Goal: Task Accomplishment & Management: Complete application form

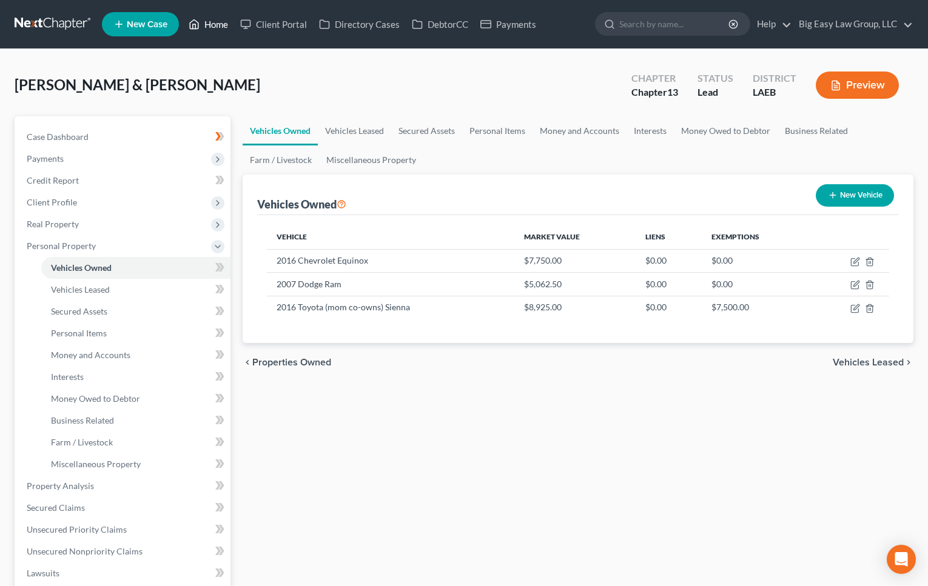
click at [213, 24] on link "Home" at bounding box center [208, 24] width 52 height 22
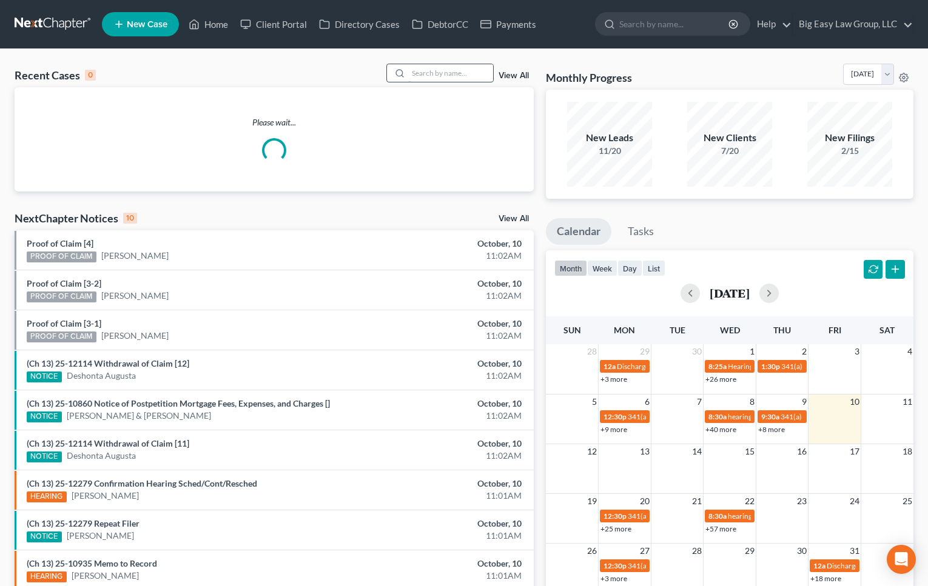
click at [413, 70] on input "search" at bounding box center [450, 73] width 85 height 18
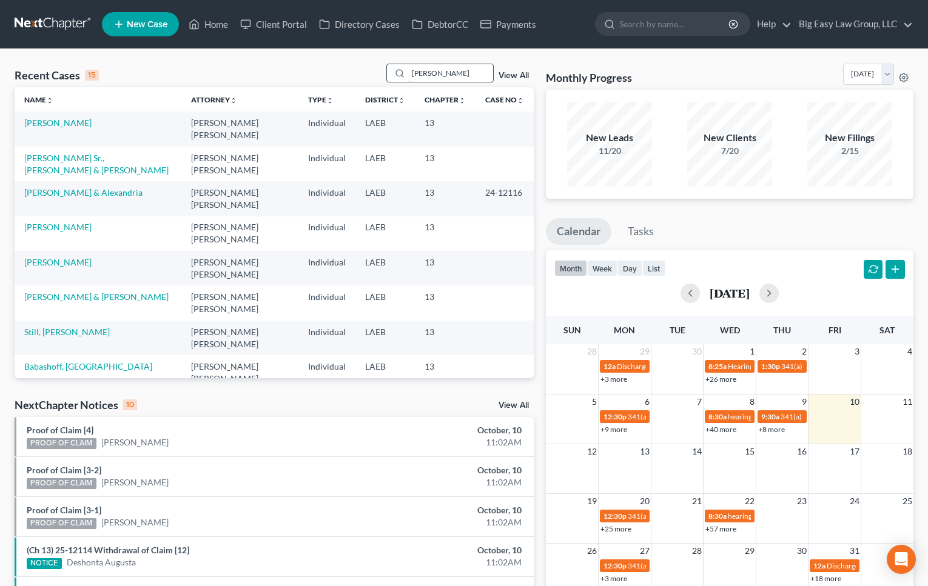
type input "[PERSON_NAME]"
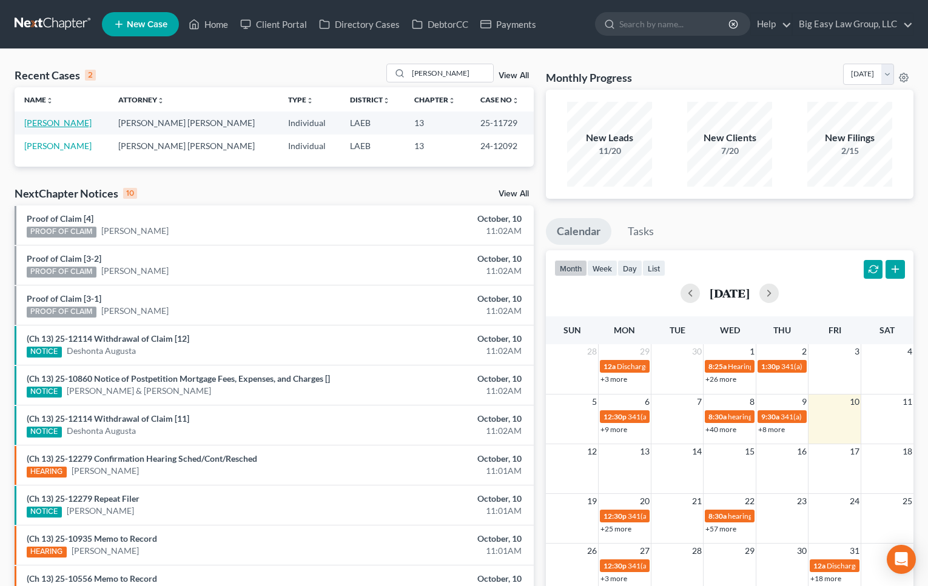
click at [62, 122] on link "[PERSON_NAME]" at bounding box center [57, 123] width 67 height 10
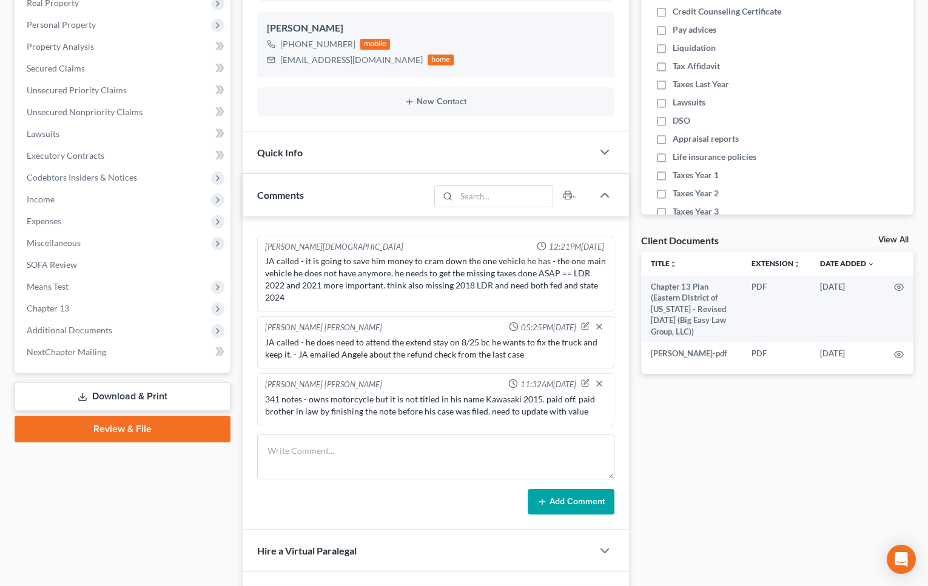
scroll to position [247, 0]
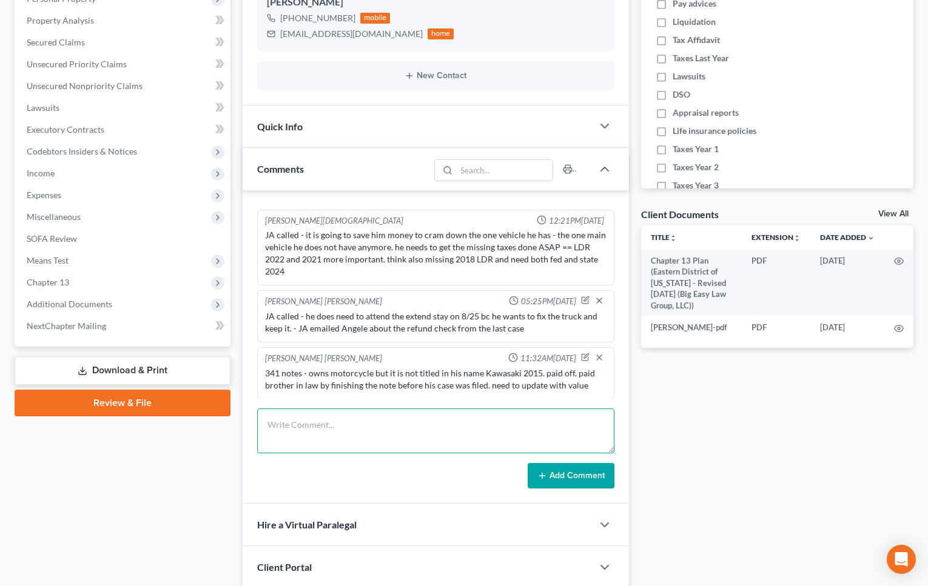
click at [391, 423] on textarea at bounding box center [435, 431] width 357 height 45
click at [590, 421] on textarea "Called be he didnt make his sept and oct paymetns - he said he will set up when…" at bounding box center [435, 431] width 357 height 45
click at [443, 423] on textarea "Called be he didnt make his sept and oct paymetns - he said he will set up when…" at bounding box center [435, 431] width 357 height 45
click at [327, 423] on textarea "Called be he didnt make his sept and oct payments - he said he will set up when…" at bounding box center [435, 431] width 357 height 45
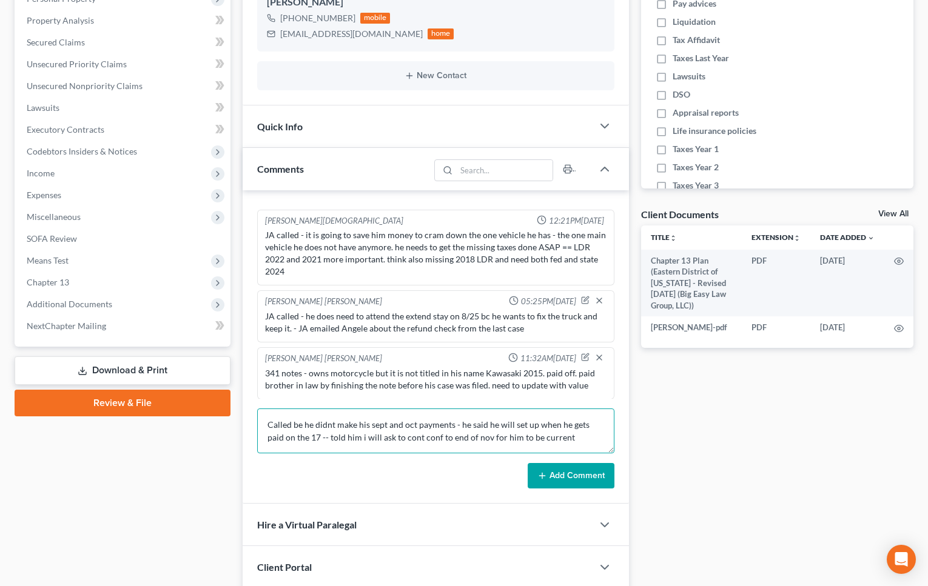
click at [330, 424] on textarea "Called be he didnt make his sept and oct payments - he said he will set up when…" at bounding box center [435, 431] width 357 height 45
type textarea "Called be he didn't make his sept and oct payments - he said he will set up whe…"
click at [578, 468] on button "Add Comment" at bounding box center [570, 475] width 87 height 25
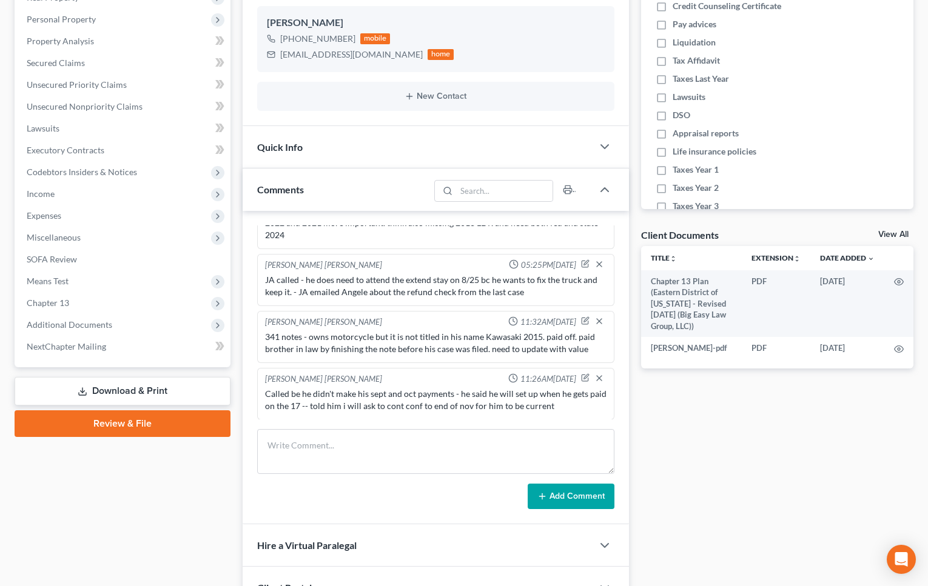
scroll to position [0, 0]
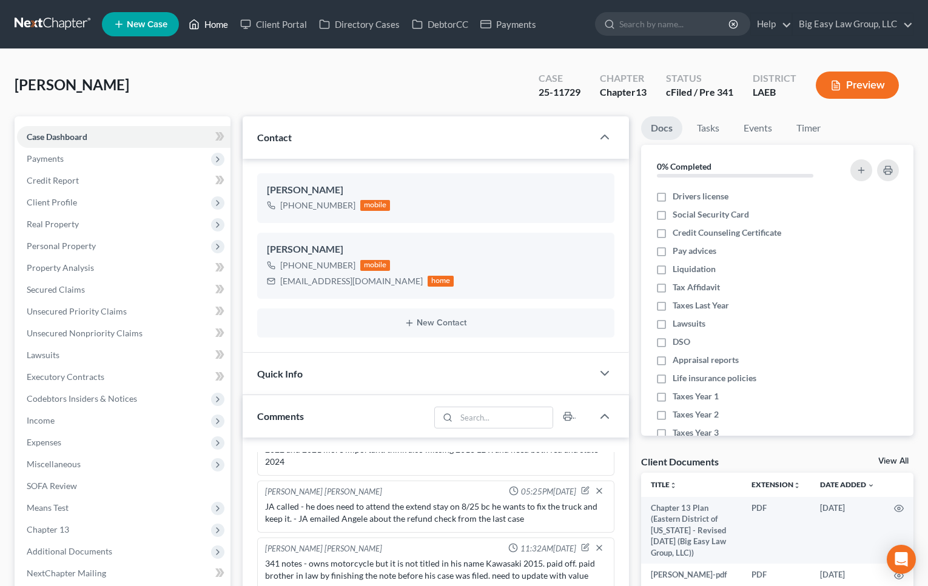
click at [219, 24] on link "Home" at bounding box center [208, 24] width 52 height 22
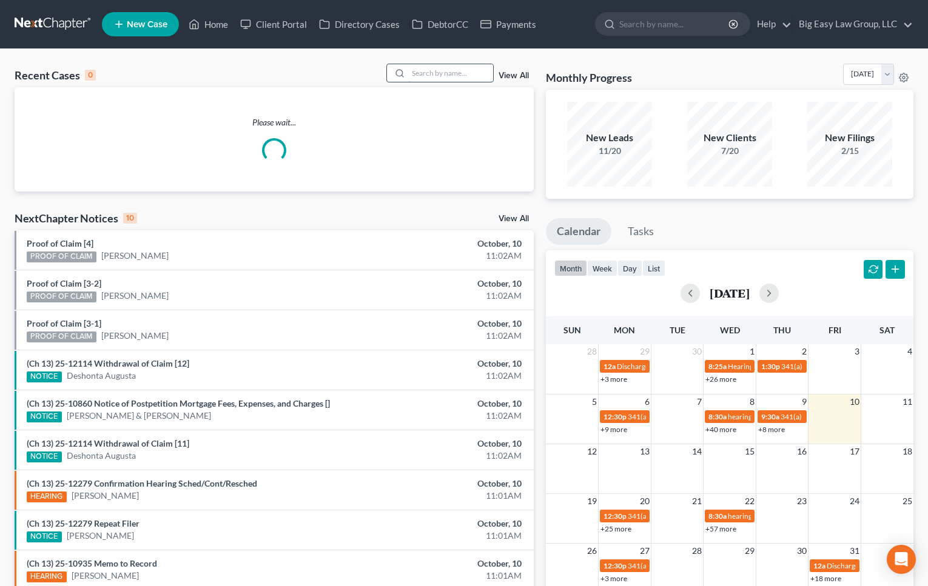
click at [460, 76] on input "search" at bounding box center [450, 73] width 85 height 18
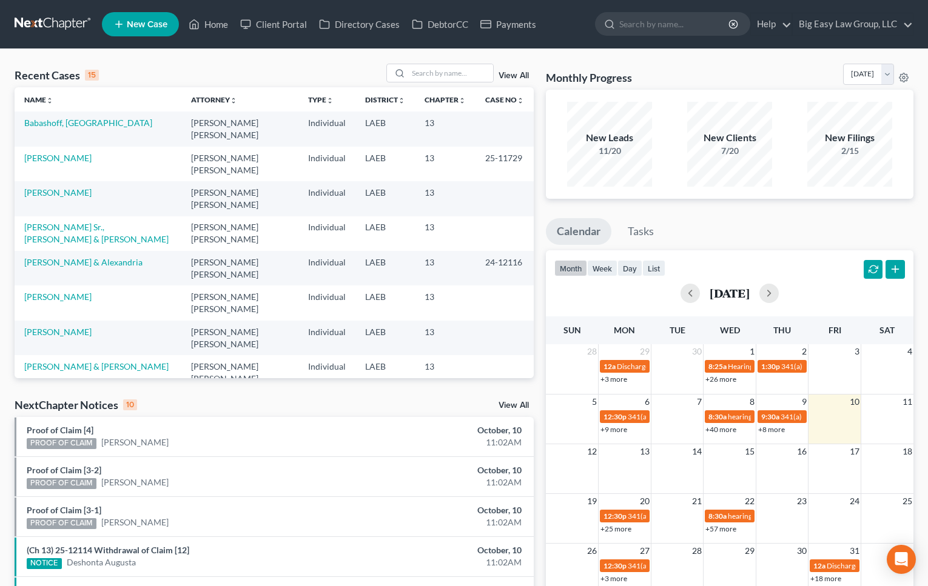
drag, startPoint x: 182, startPoint y: 61, endPoint x: 93, endPoint y: 113, distance: 102.7
click at [178, 65] on div "Recent Cases 15 View All Name unfold_more expand_more expand_less Attorney unfo…" at bounding box center [464, 449] width 928 height 801
click at [78, 120] on link "Babashoff, [GEOGRAPHIC_DATA]" at bounding box center [88, 123] width 128 height 10
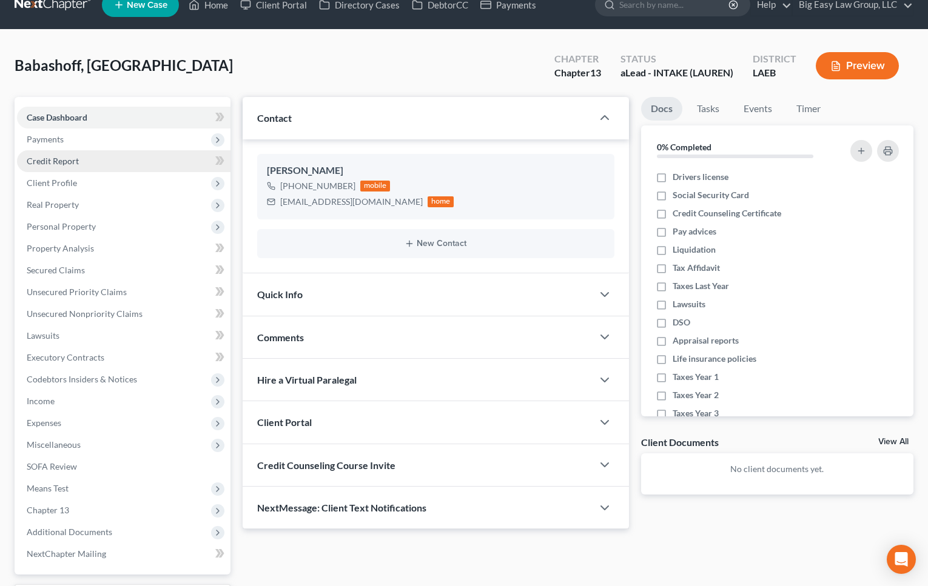
scroll to position [107, 0]
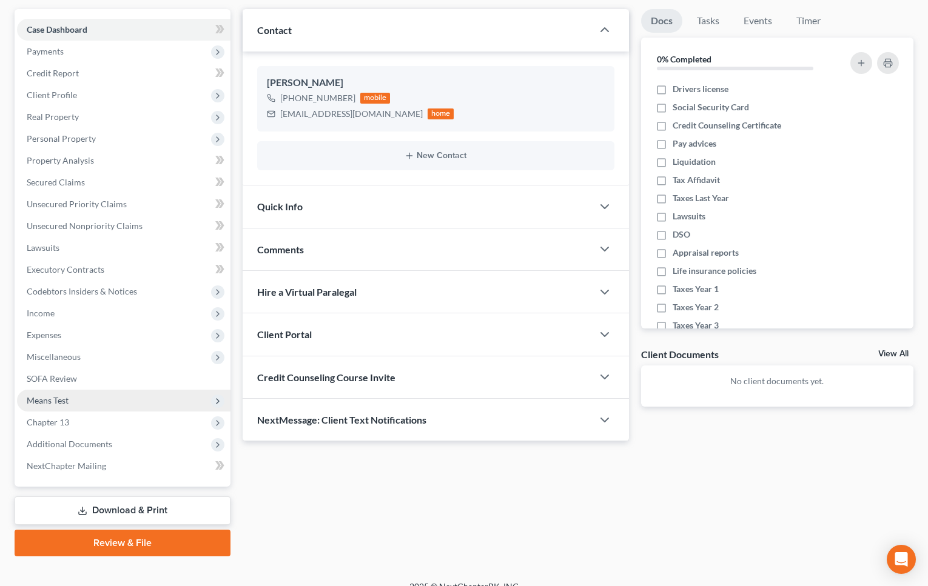
click at [113, 400] on span "Means Test" at bounding box center [123, 401] width 213 height 22
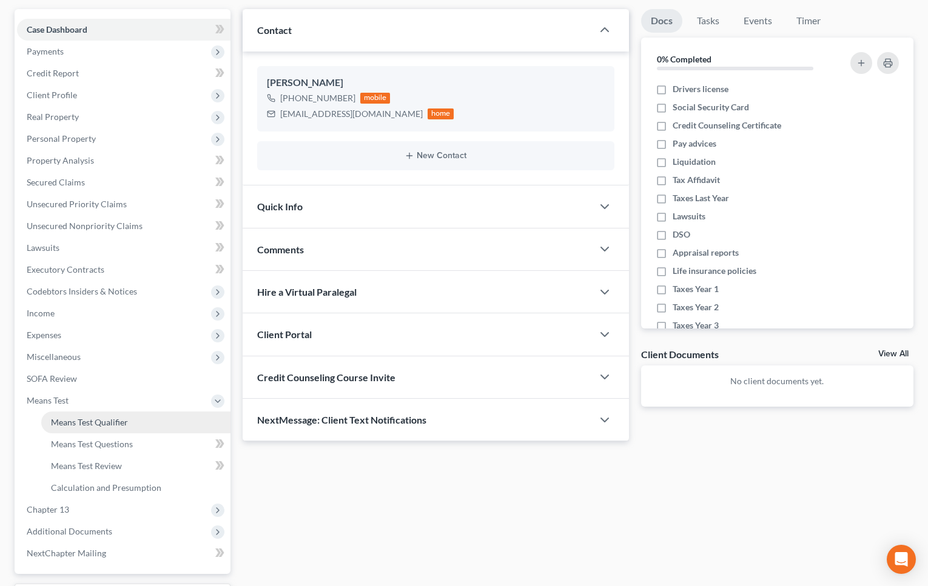
click at [138, 412] on link "Means Test Qualifier" at bounding box center [135, 423] width 189 height 22
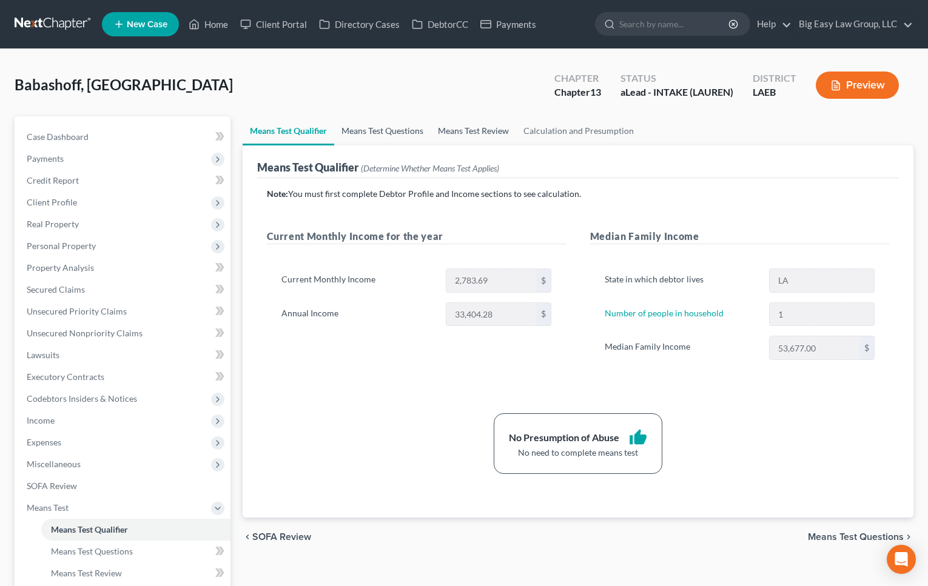
drag, startPoint x: 400, startPoint y: 132, endPoint x: 491, endPoint y: 127, distance: 91.1
click at [401, 132] on link "Means Test Questions" at bounding box center [382, 130] width 96 height 29
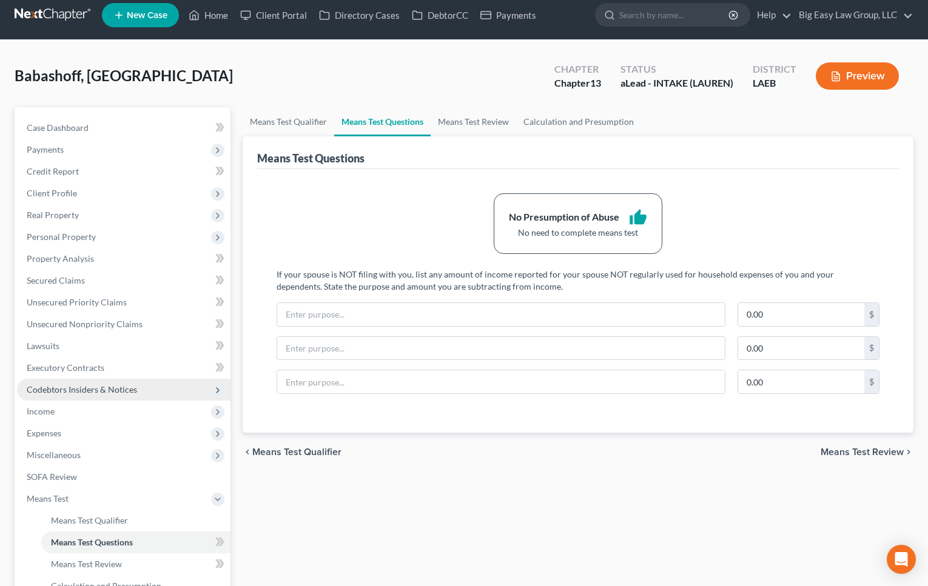
scroll to position [23, 0]
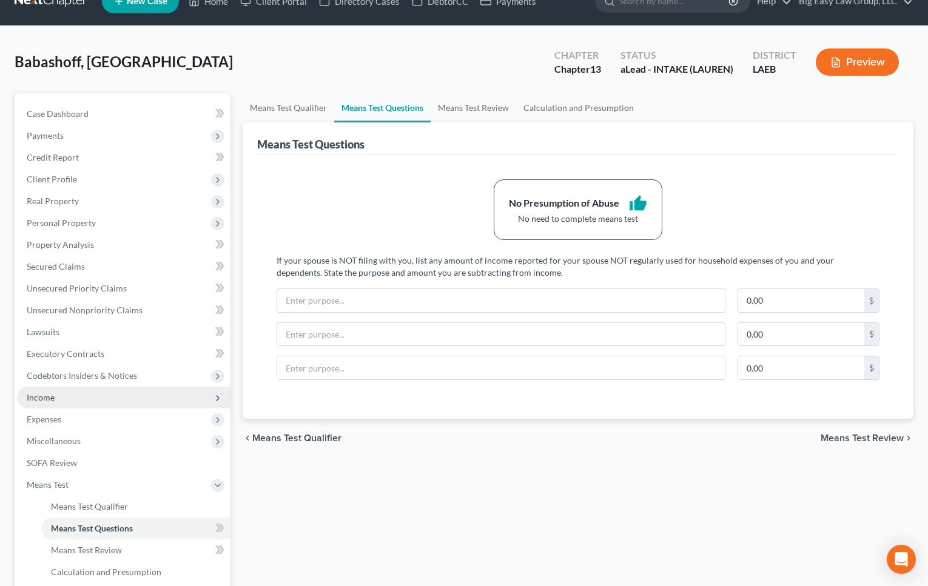
drag, startPoint x: 67, startPoint y: 393, endPoint x: 113, endPoint y: 401, distance: 46.8
click at [67, 393] on span "Income" at bounding box center [123, 398] width 213 height 22
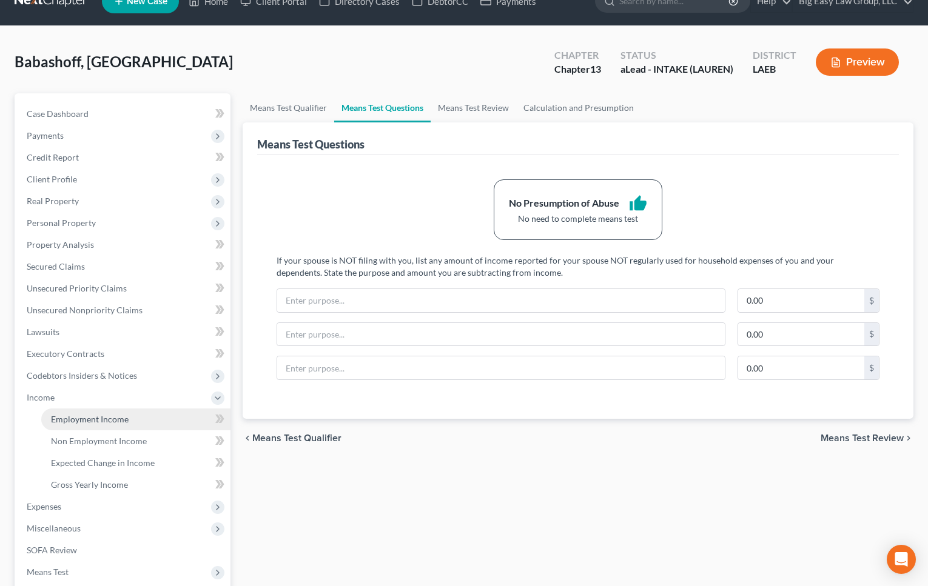
click at [113, 412] on link "Employment Income" at bounding box center [135, 420] width 189 height 22
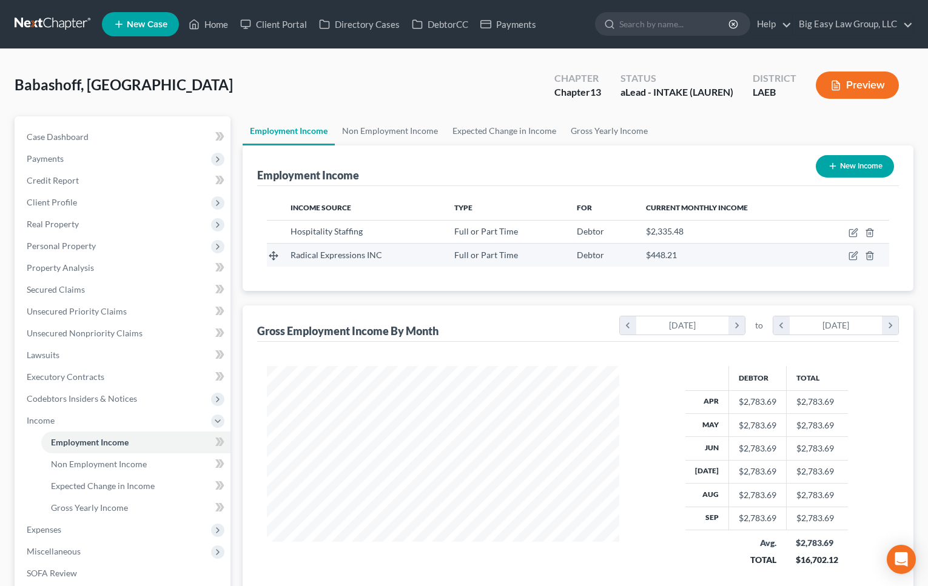
scroll to position [217, 377]
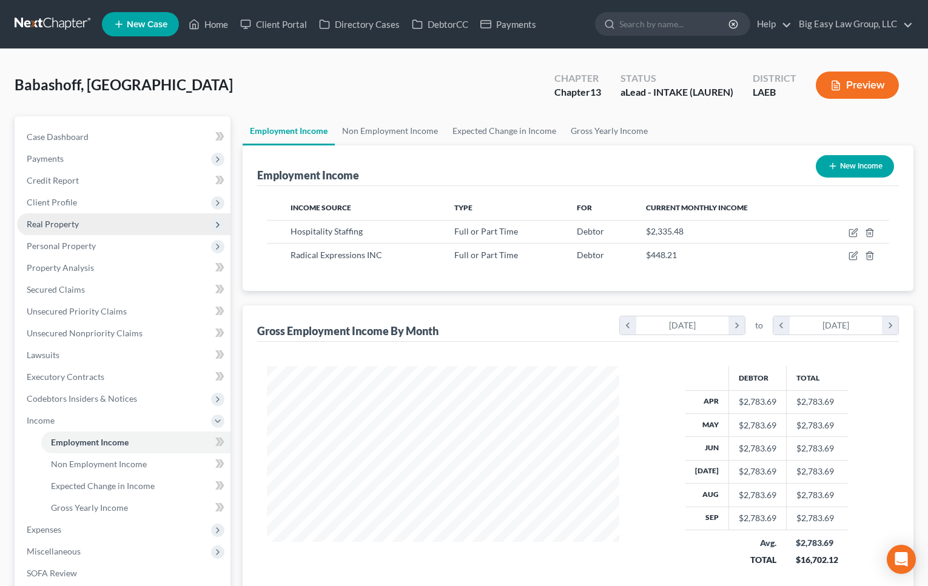
click at [97, 219] on span "Real Property" at bounding box center [123, 224] width 213 height 22
click at [99, 228] on span "Real Property" at bounding box center [123, 224] width 213 height 22
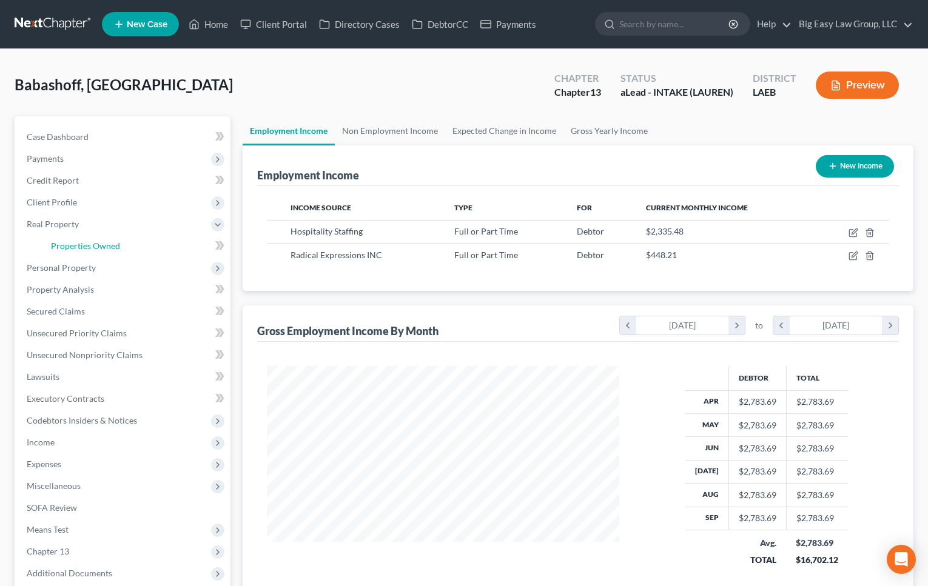
drag, startPoint x: 105, startPoint y: 235, endPoint x: 239, endPoint y: 216, distance: 135.9
click at [105, 235] on link "Properties Owned" at bounding box center [135, 246] width 189 height 22
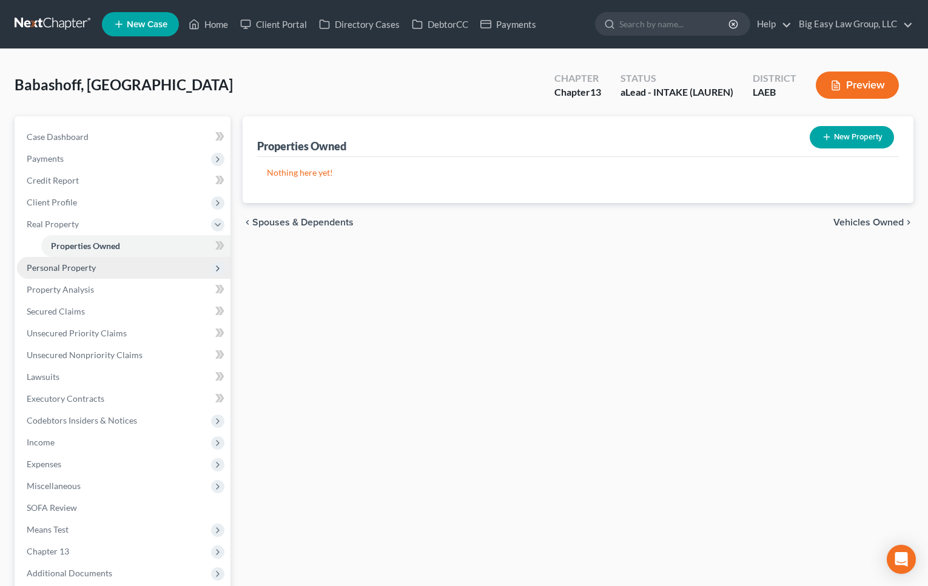
click at [124, 269] on span "Personal Property" at bounding box center [123, 268] width 213 height 22
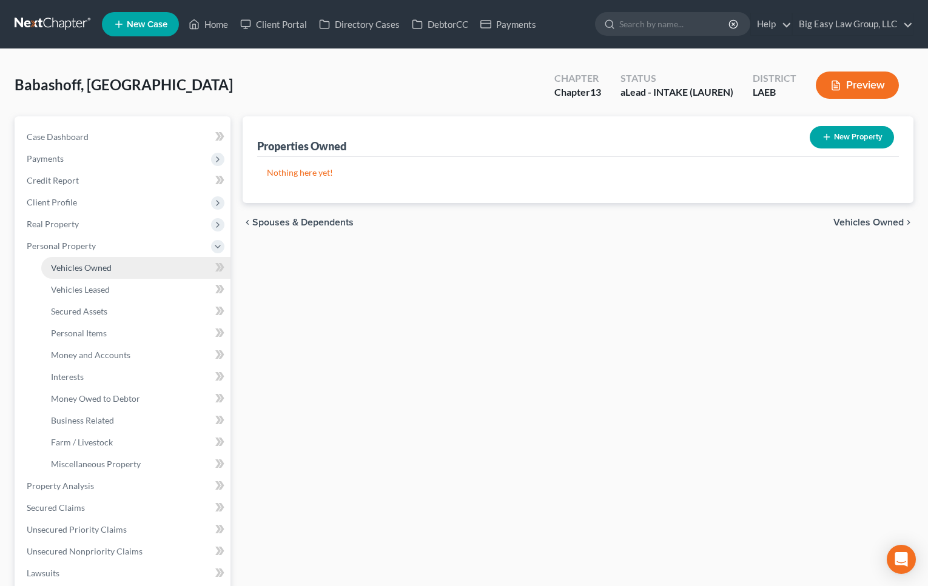
drag, startPoint x: 94, startPoint y: 263, endPoint x: 189, endPoint y: 261, distance: 95.2
click at [94, 263] on span "Vehicles Owned" at bounding box center [81, 267] width 61 height 10
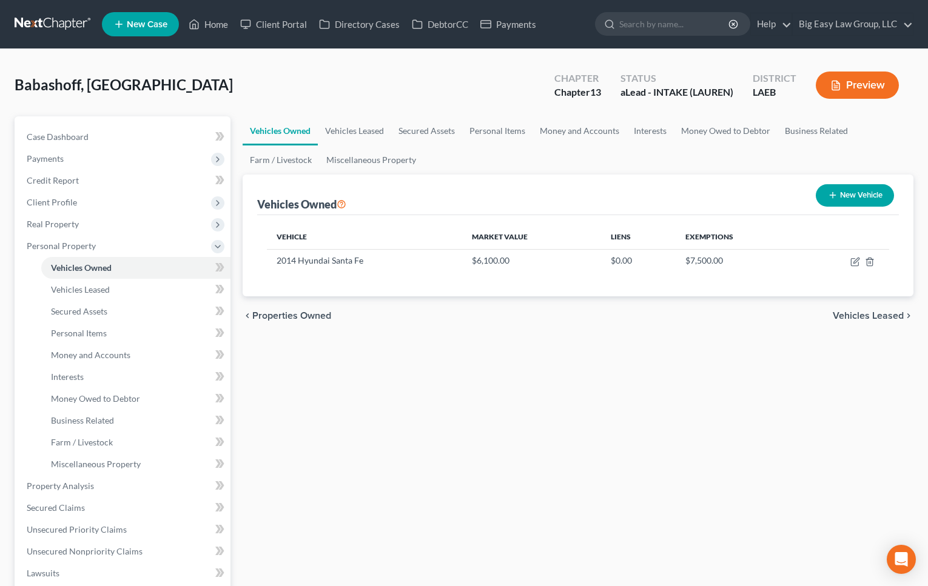
click at [831, 78] on button "Preview" at bounding box center [856, 85] width 83 height 27
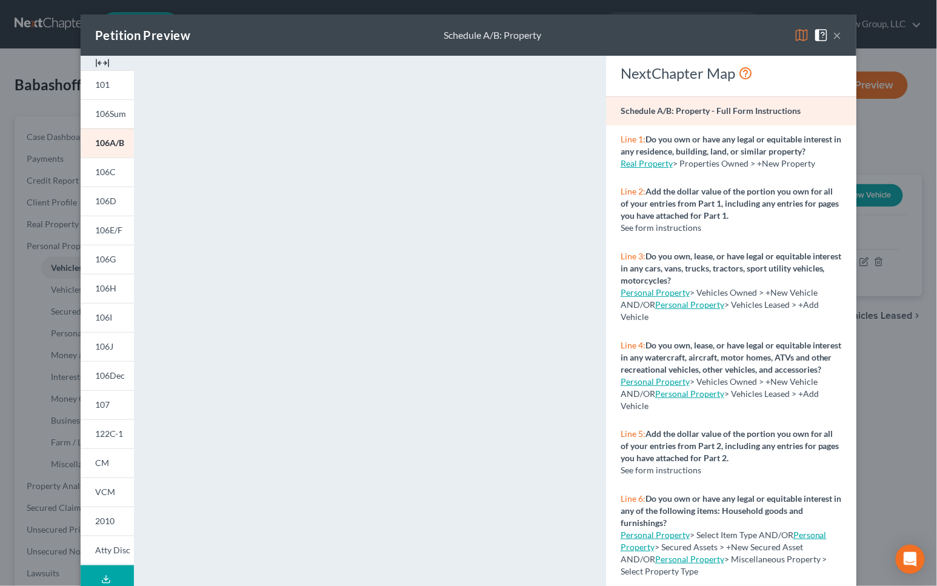
click at [837, 35] on div "Petition Preview Schedule A/B: Property ×" at bounding box center [469, 35] width 776 height 41
click at [836, 34] on button "×" at bounding box center [838, 35] width 8 height 15
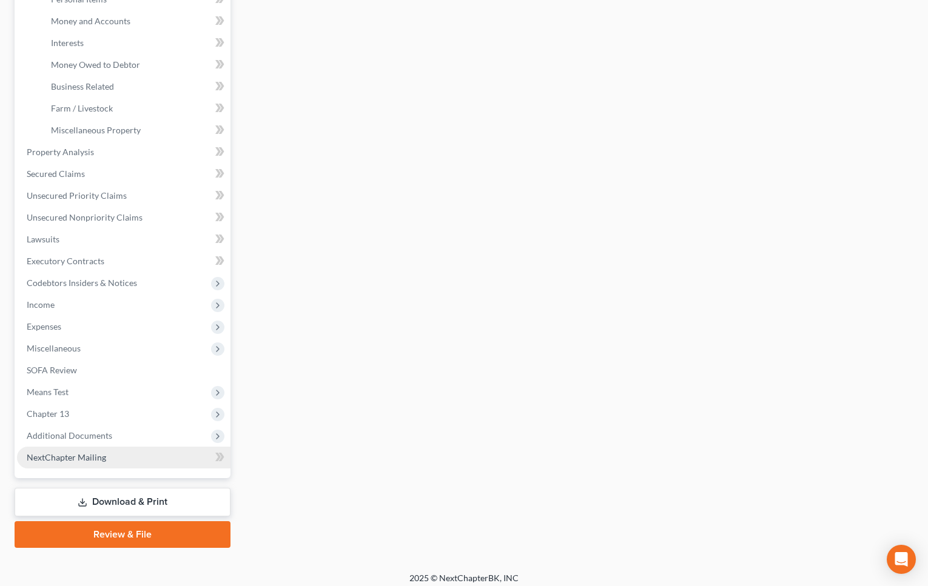
scroll to position [340, 0]
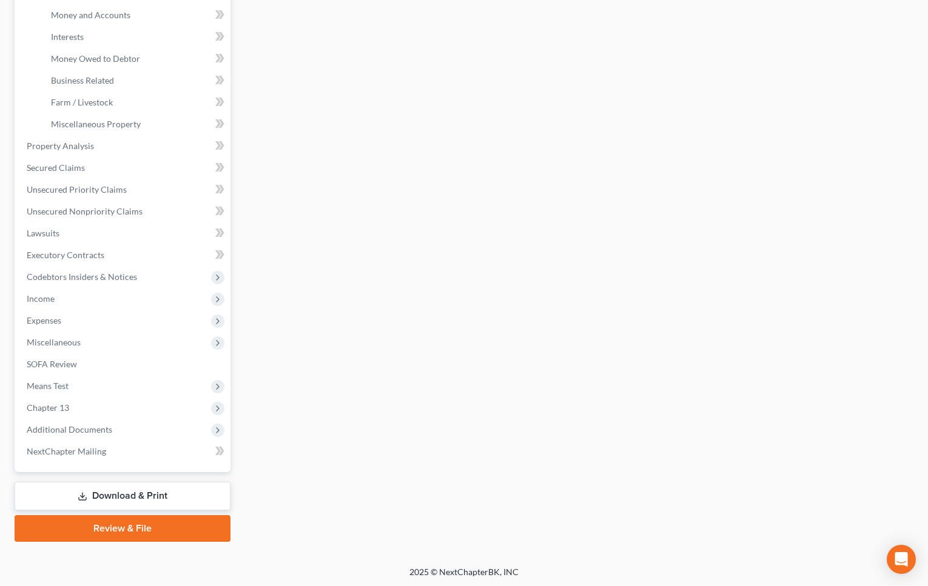
click at [167, 497] on link "Download & Print" at bounding box center [123, 496] width 216 height 28
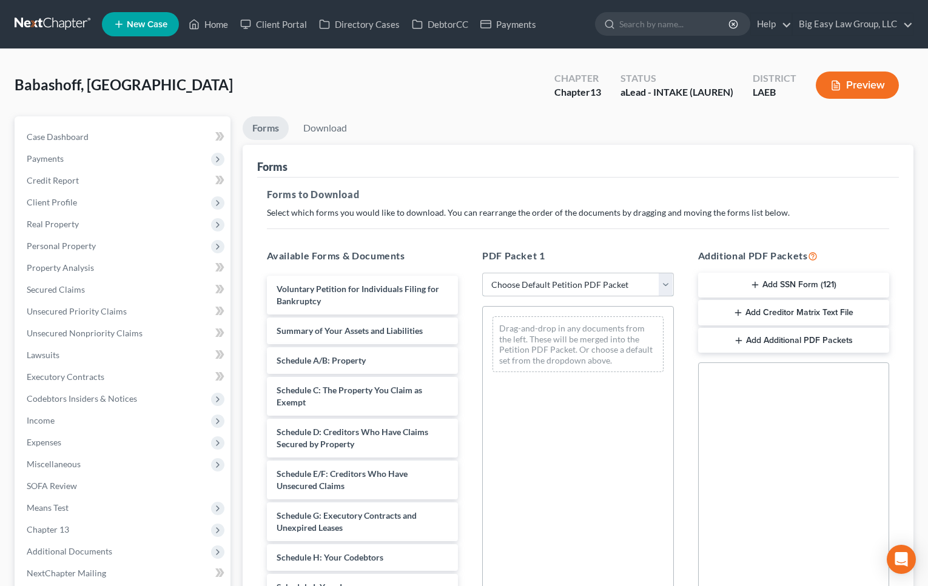
click at [593, 290] on select "Choose Default Petition PDF Packet Complete Bankruptcy Petition (all forms and …" at bounding box center [578, 285] width 192 height 24
select select "0"
click at [482, 273] on select "Choose Default Petition PDF Packet Complete Bankruptcy Petition (all forms and …" at bounding box center [578, 285] width 192 height 24
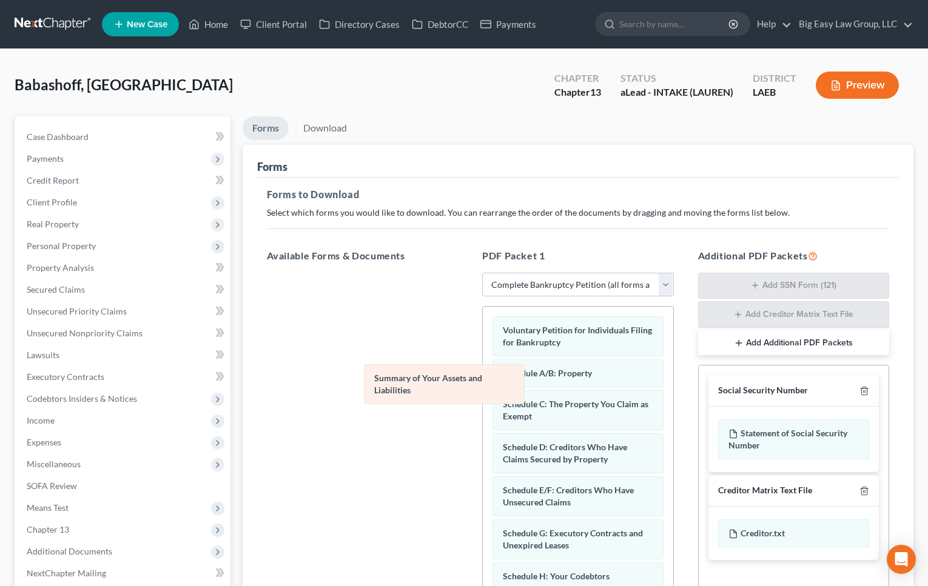
drag, startPoint x: 563, startPoint y: 369, endPoint x: 361, endPoint y: 315, distance: 209.7
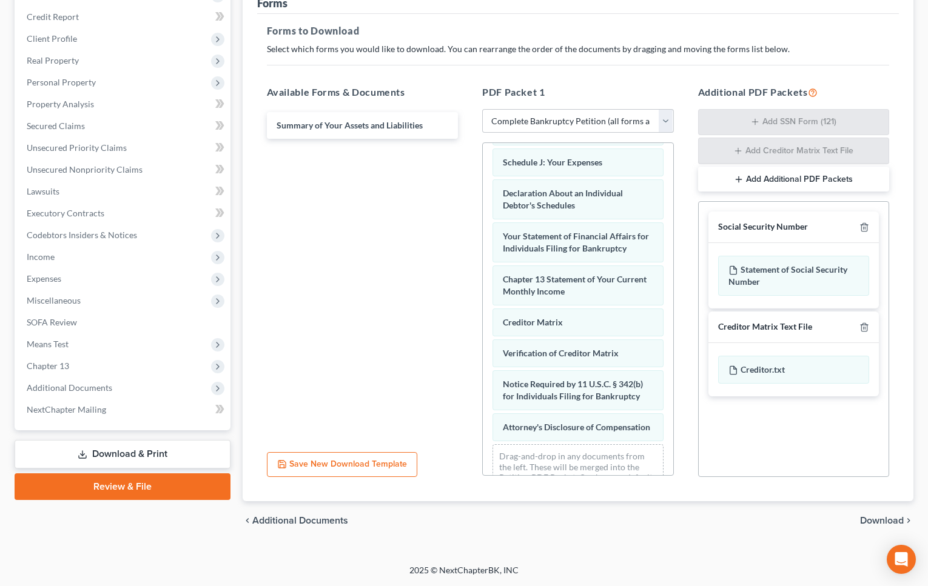
scroll to position [331, 0]
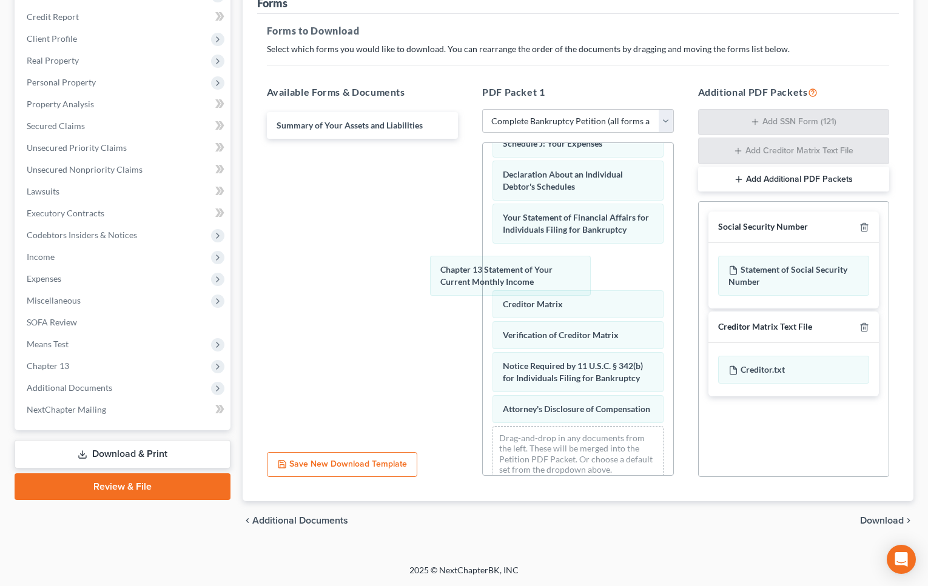
drag, startPoint x: 629, startPoint y: 277, endPoint x: 310, endPoint y: 240, distance: 321.0
click at [483, 253] on div "Chapter 13 Statement of Your Current Monthly Income Voluntary Petition for Indi…" at bounding box center [578, 151] width 190 height 679
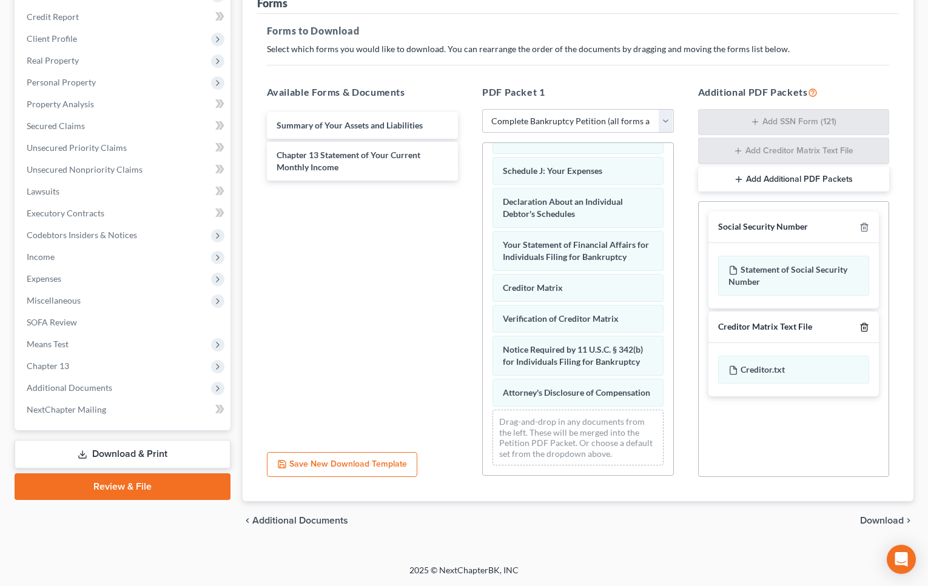
click at [862, 326] on icon "button" at bounding box center [864, 328] width 10 height 10
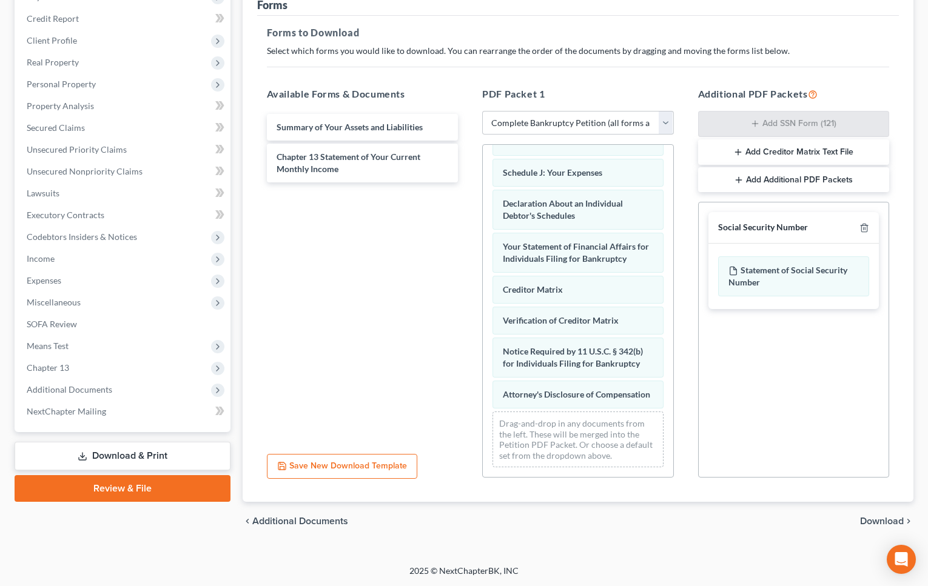
click at [873, 521] on span "Download" at bounding box center [882, 522] width 44 height 10
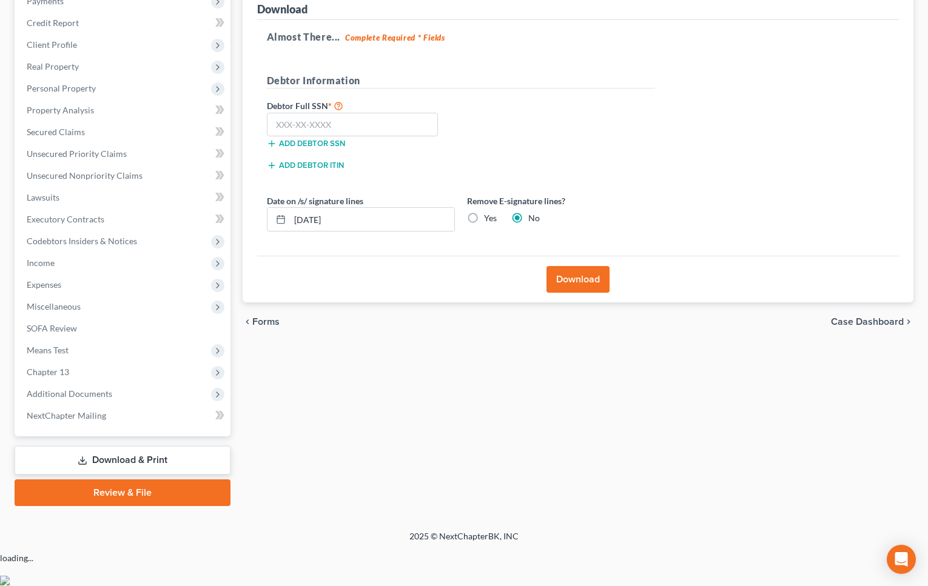
scroll to position [122, 0]
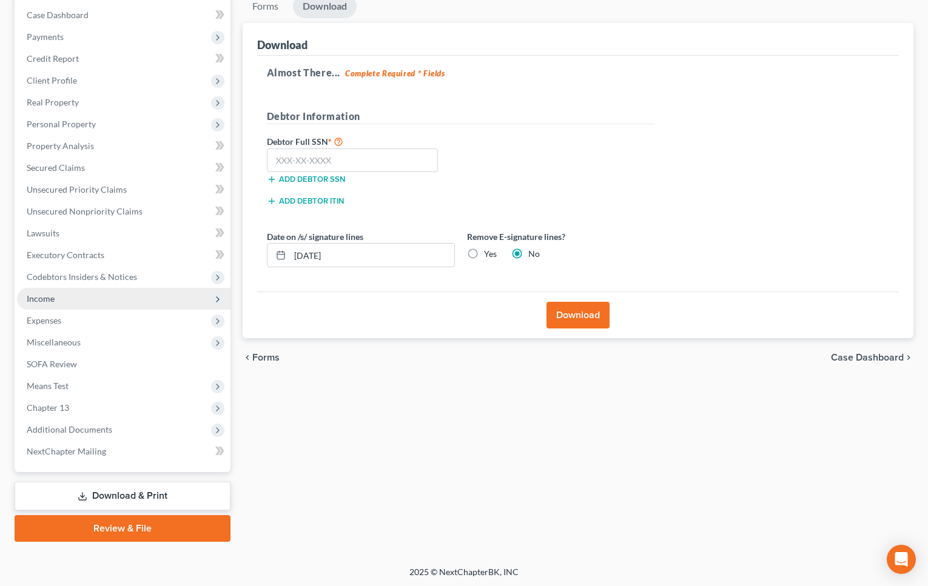
click at [105, 289] on span "Income" at bounding box center [123, 299] width 213 height 22
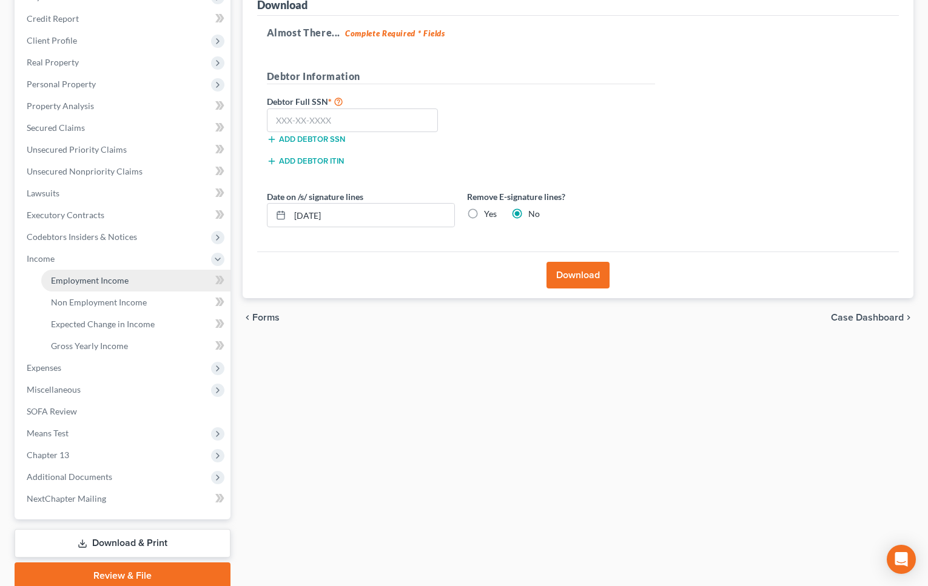
click at [158, 272] on link "Employment Income" at bounding box center [135, 281] width 189 height 22
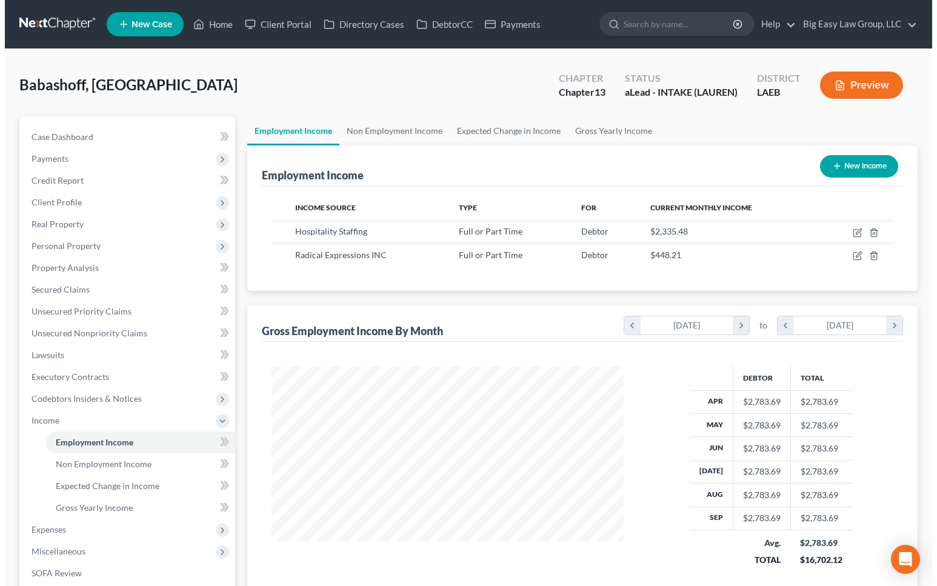
scroll to position [217, 377]
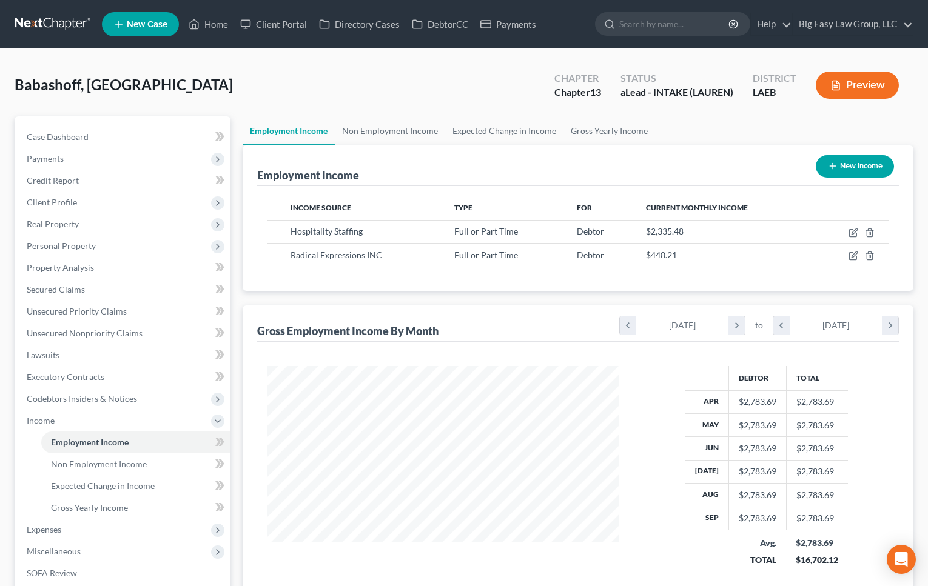
click at [848, 80] on button "Preview" at bounding box center [856, 85] width 83 height 27
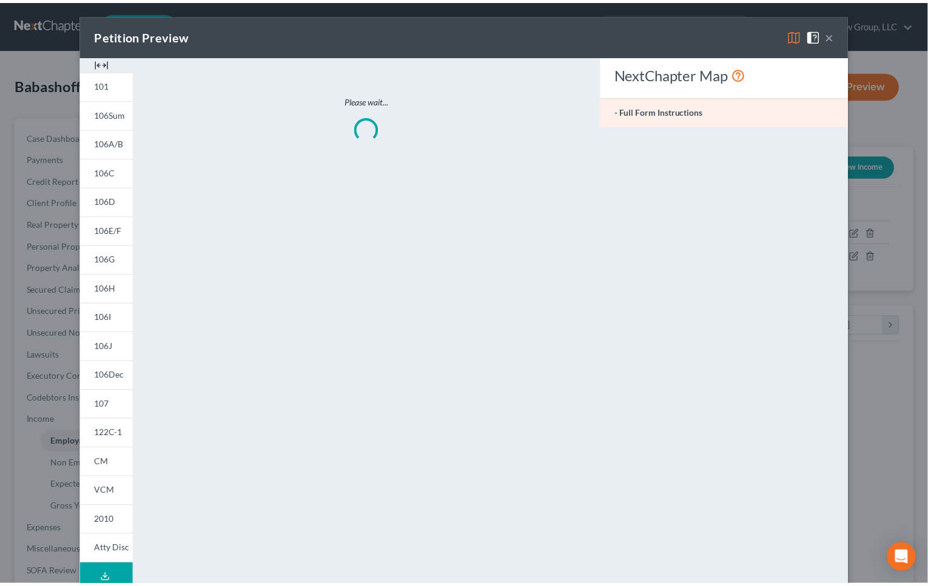
scroll to position [217, 382]
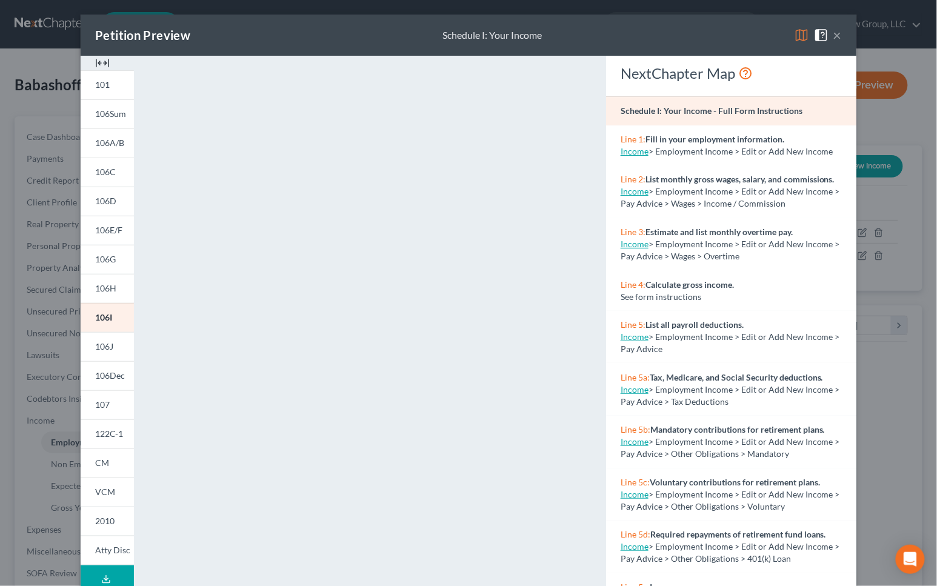
click at [838, 34] on div "Petition Preview Schedule I: Your Income ×" at bounding box center [469, 35] width 776 height 41
click at [840, 32] on div "Petition Preview Schedule I: Your Income ×" at bounding box center [469, 35] width 776 height 41
click at [834, 35] on button "×" at bounding box center [838, 35] width 8 height 15
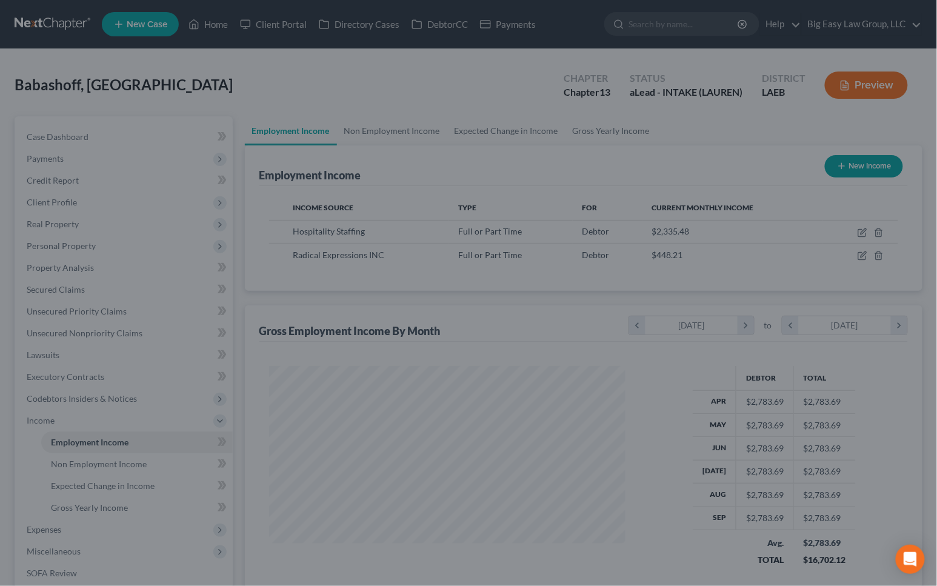
scroll to position [606015, 605855]
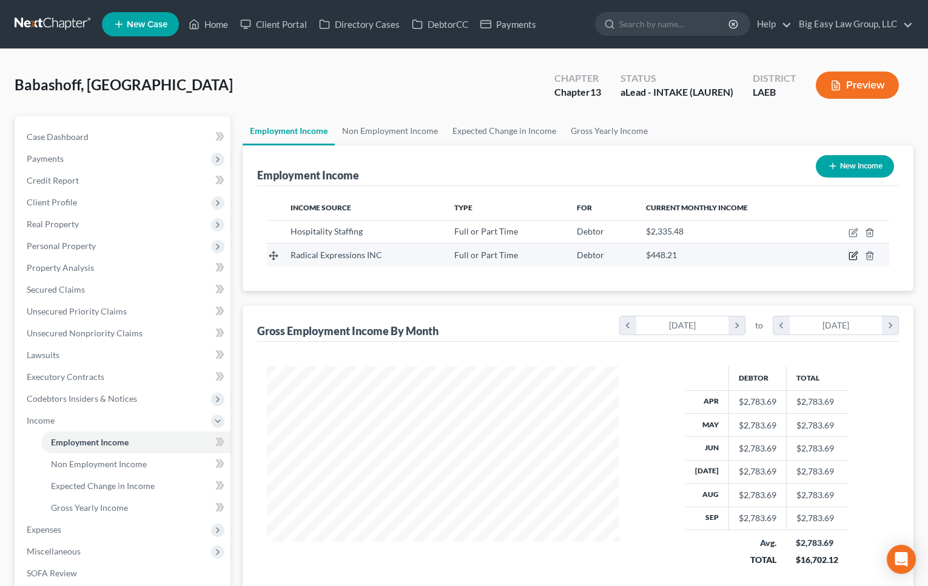
click at [850, 251] on icon "button" at bounding box center [853, 256] width 10 height 10
select select "0"
select select "19"
select select "0"
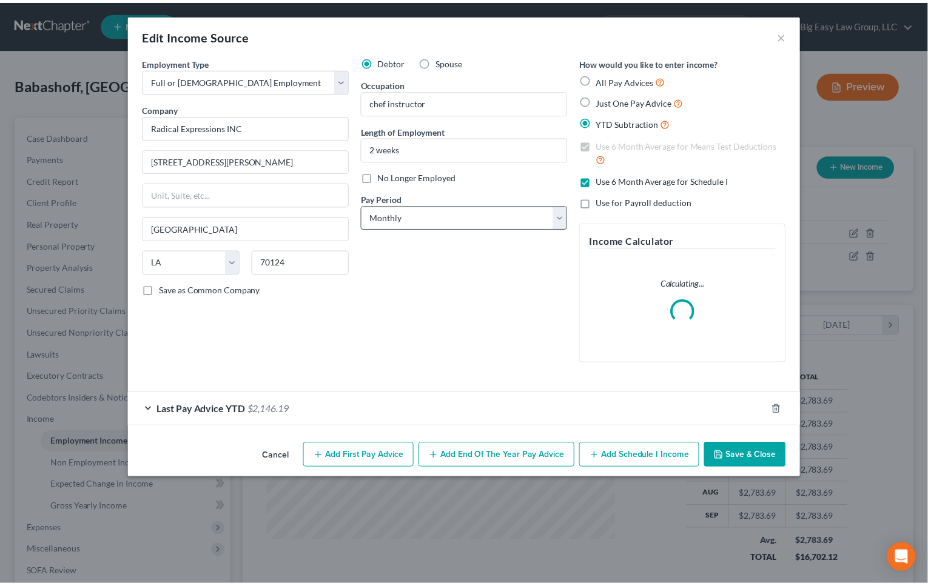
scroll to position [217, 382]
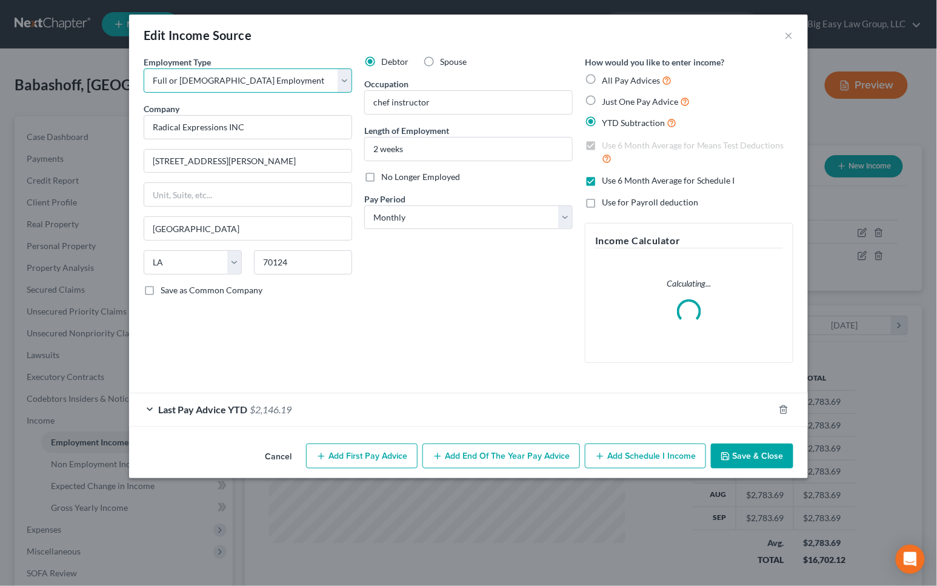
click at [260, 87] on select "Select Full or [DEMOGRAPHIC_DATA] Employment Self Employment" at bounding box center [248, 81] width 209 height 24
select select "1"
click at [144, 69] on select "Select Full or [DEMOGRAPHIC_DATA] Employment Self Employment" at bounding box center [248, 81] width 209 height 24
click at [755, 452] on button "Save & Close" at bounding box center [752, 456] width 82 height 25
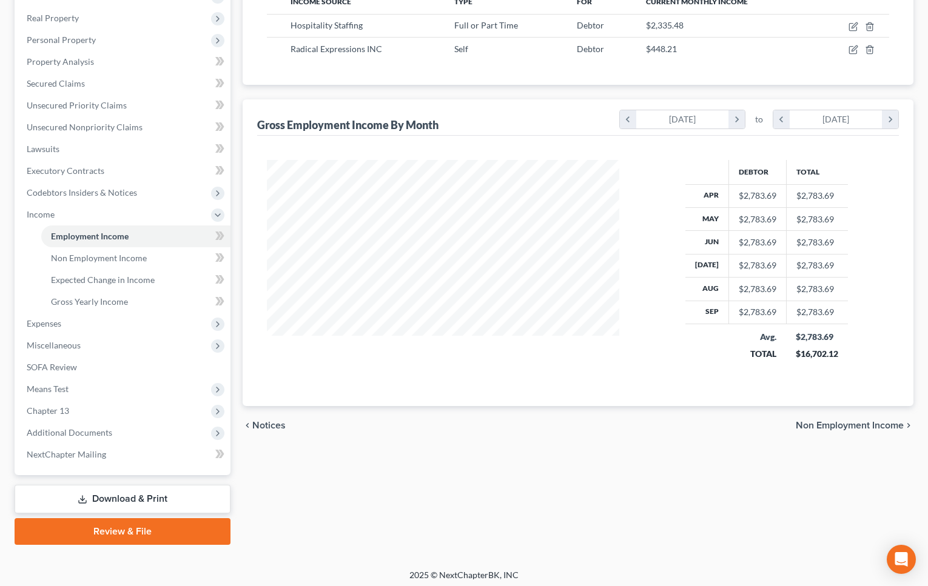
scroll to position [209, 0]
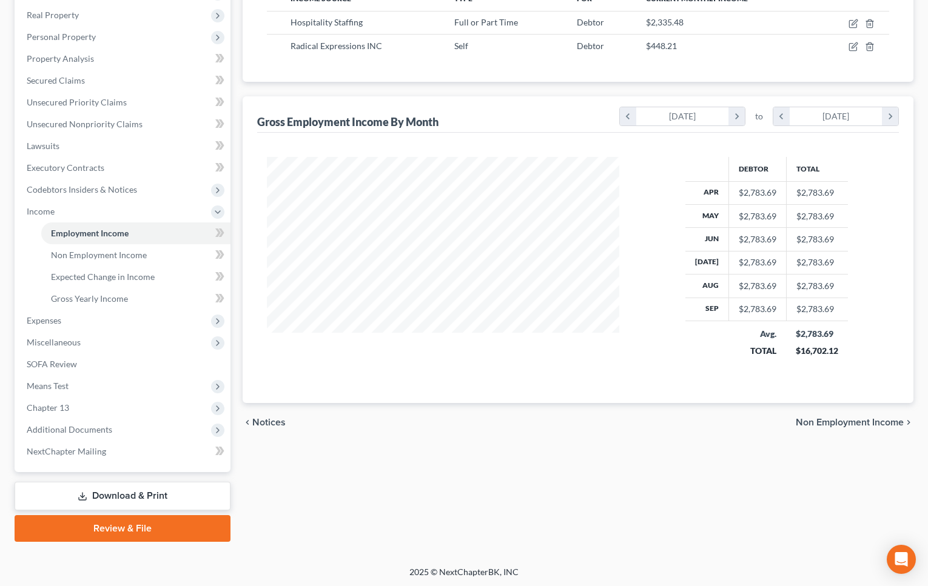
click at [164, 506] on link "Download & Print" at bounding box center [123, 496] width 216 height 28
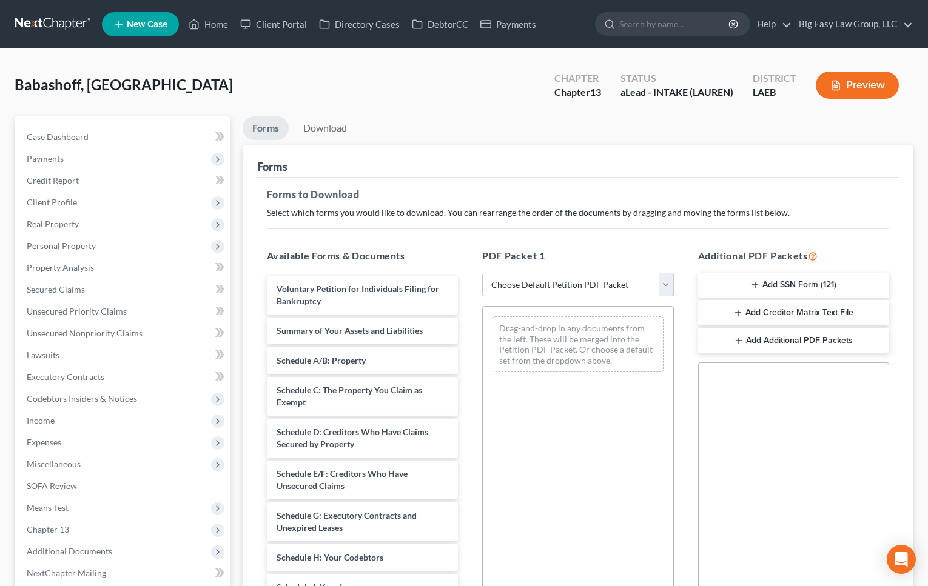
click at [568, 286] on select "Choose Default Petition PDF Packet Complete Bankruptcy Petition (all forms and …" at bounding box center [578, 285] width 192 height 24
select select "0"
click at [482, 273] on select "Choose Default Petition PDF Packet Complete Bankruptcy Petition (all forms and …" at bounding box center [578, 285] width 192 height 24
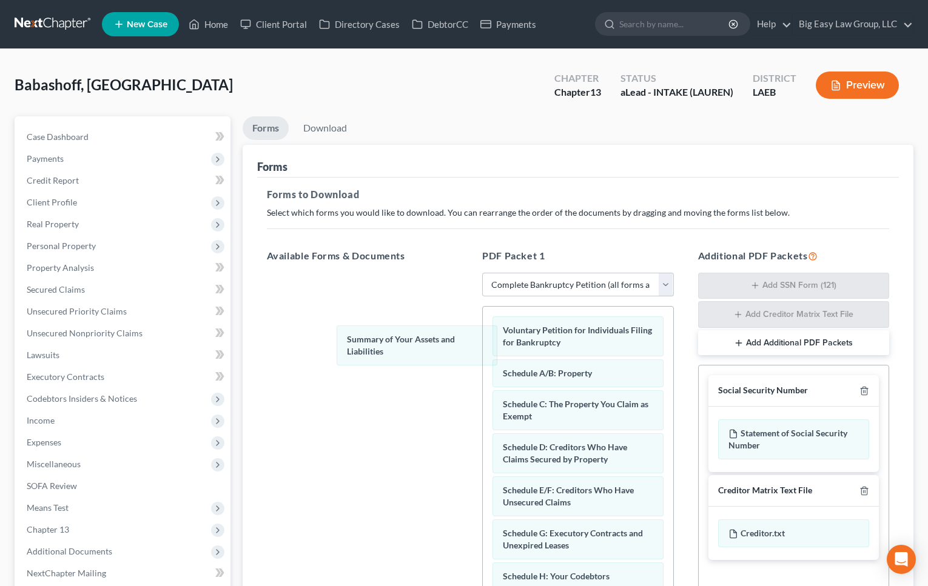
drag, startPoint x: 548, startPoint y: 375, endPoint x: 334, endPoint y: 249, distance: 248.4
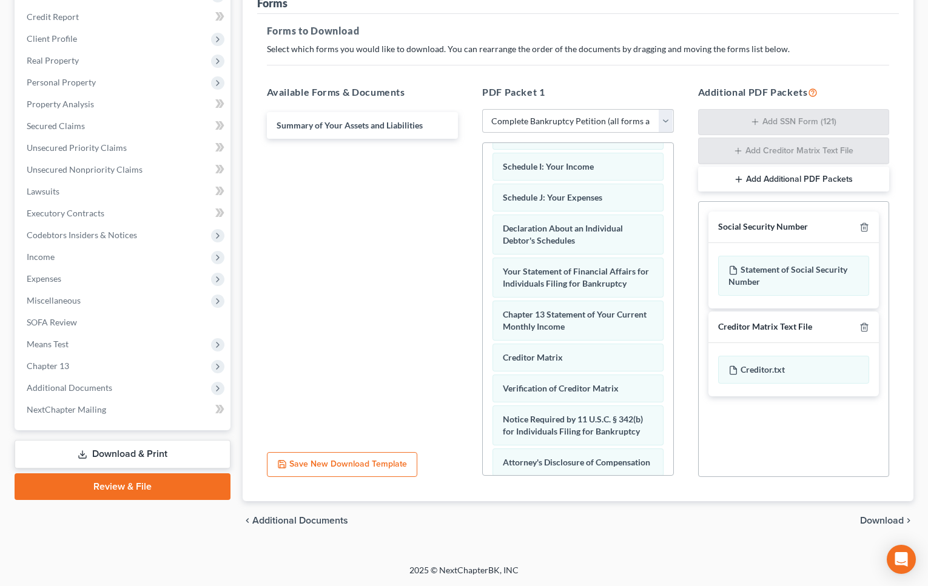
scroll to position [269, 0]
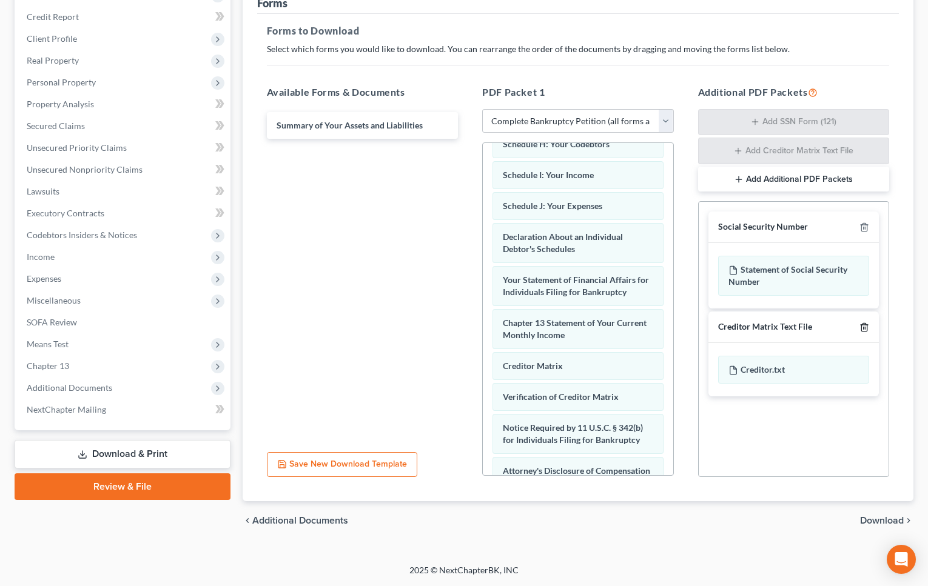
click at [862, 327] on icon "button" at bounding box center [864, 328] width 10 height 10
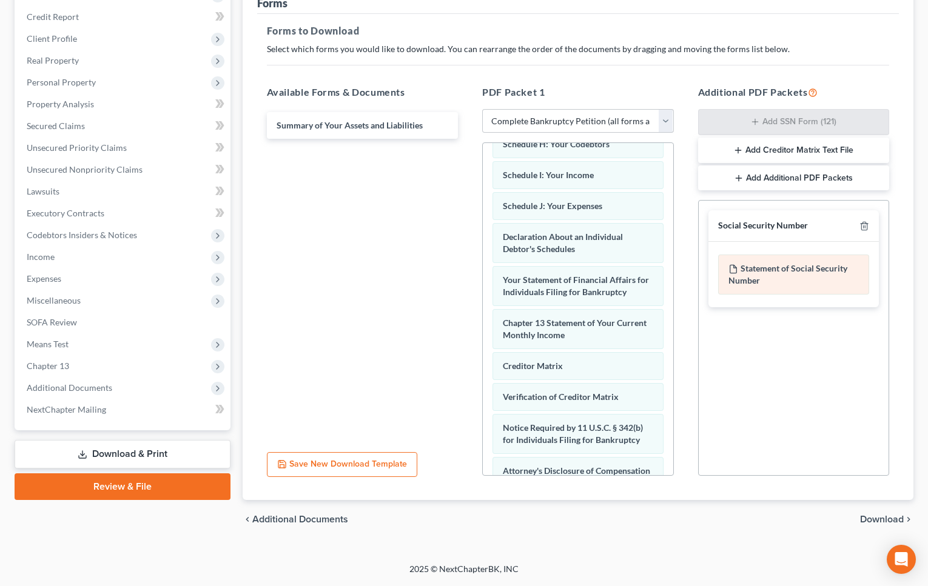
scroll to position [162, 0]
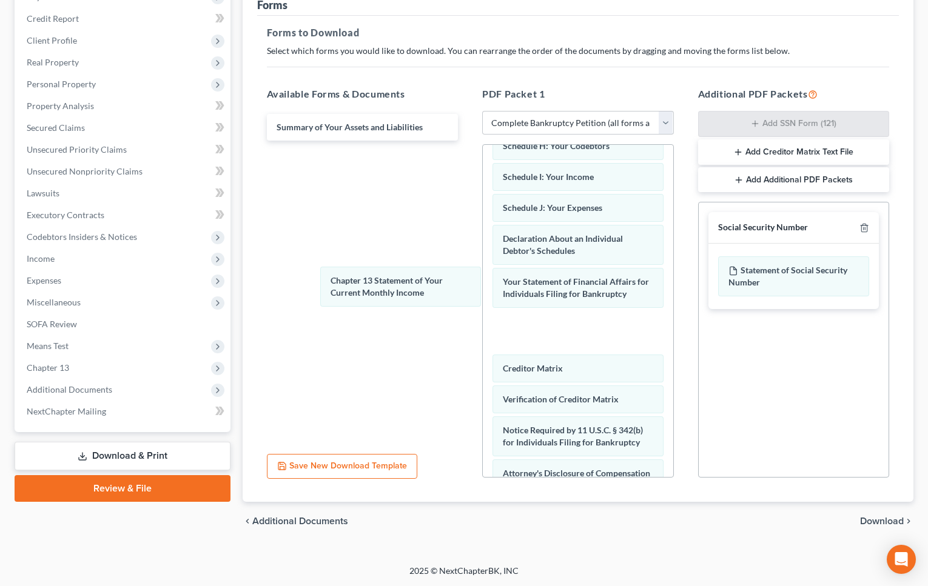
drag, startPoint x: 595, startPoint y: 336, endPoint x: 470, endPoint y: 265, distance: 144.4
click at [483, 289] on div "Chapter 13 Statement of Your Current Monthly Income Voluntary Petition for Indi…" at bounding box center [578, 215] width 190 height 679
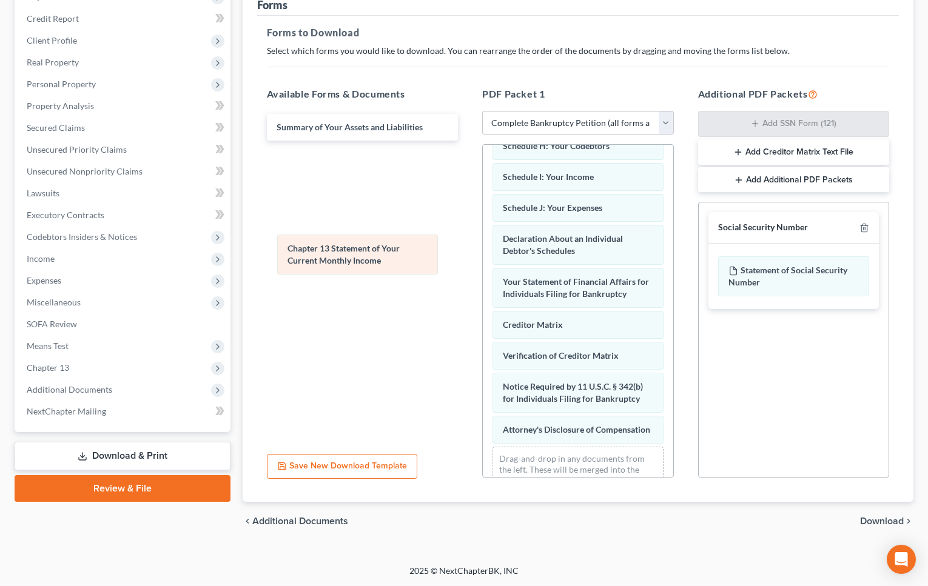
drag, startPoint x: 603, startPoint y: 286, endPoint x: 392, endPoint y: 246, distance: 214.8
click at [483, 249] on div "Chapter 13 Statement of Your Current Monthly Income Voluntary Petition for Indi…" at bounding box center [578, 194] width 190 height 636
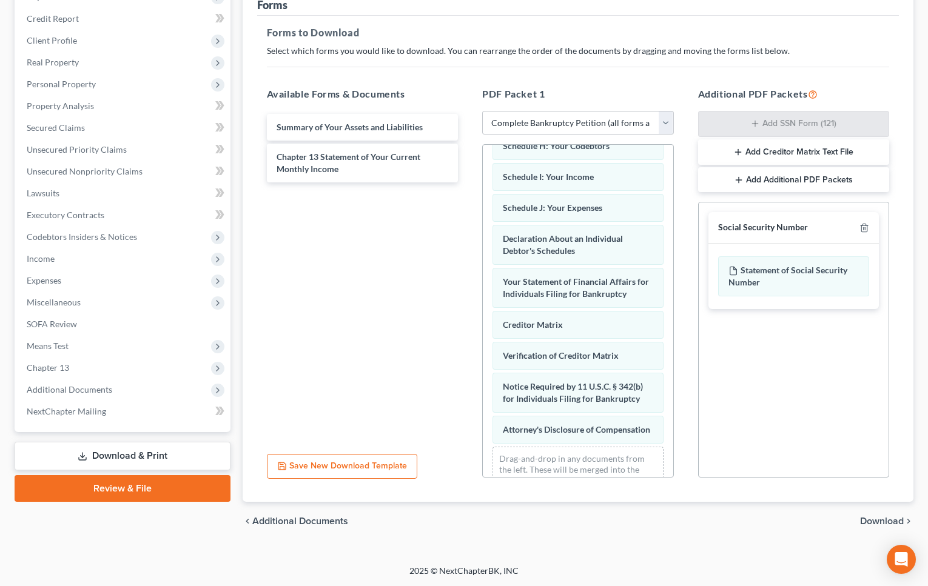
click at [884, 517] on span "Download" at bounding box center [882, 522] width 44 height 10
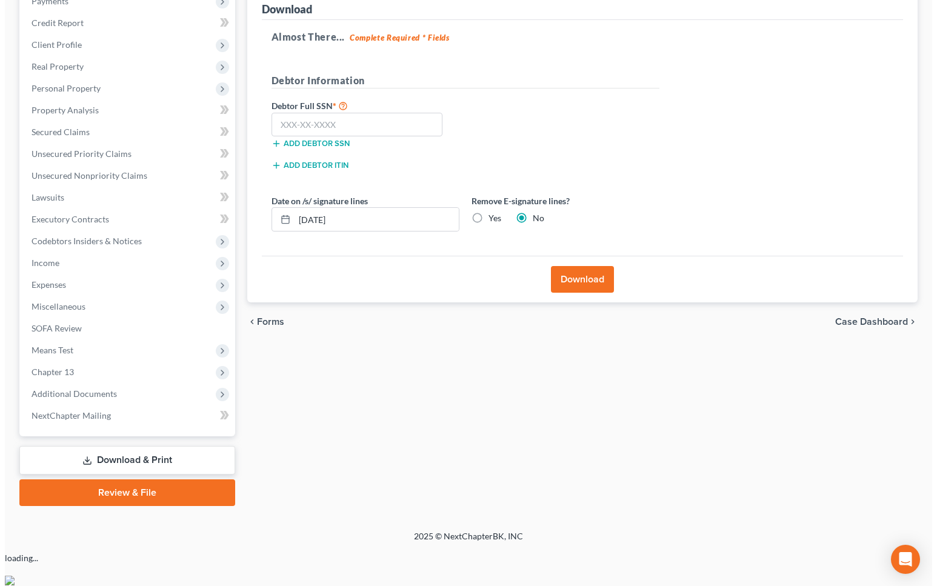
scroll to position [122, 0]
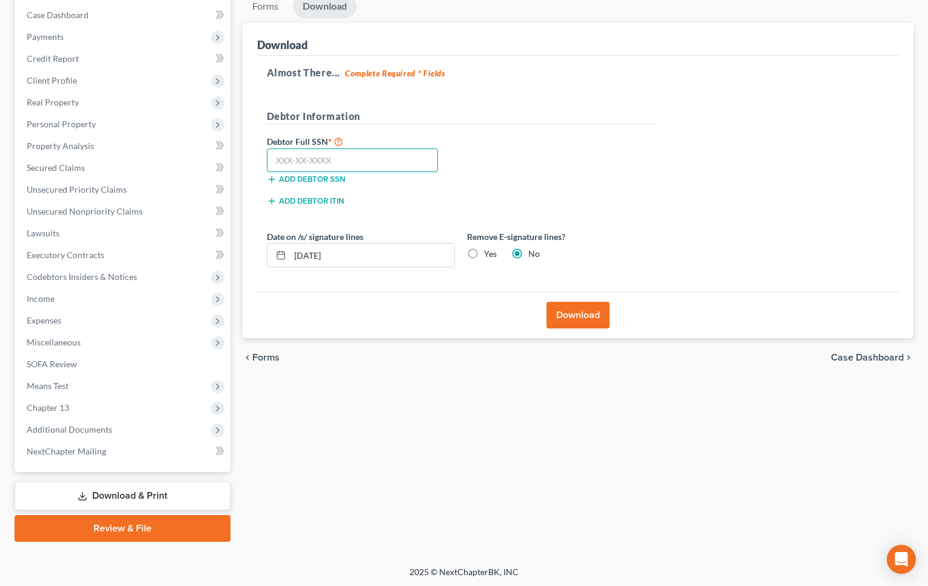
click at [385, 153] on input "text" at bounding box center [353, 161] width 172 height 24
type input "626-09-3569"
click at [580, 319] on button "Download" at bounding box center [577, 315] width 63 height 27
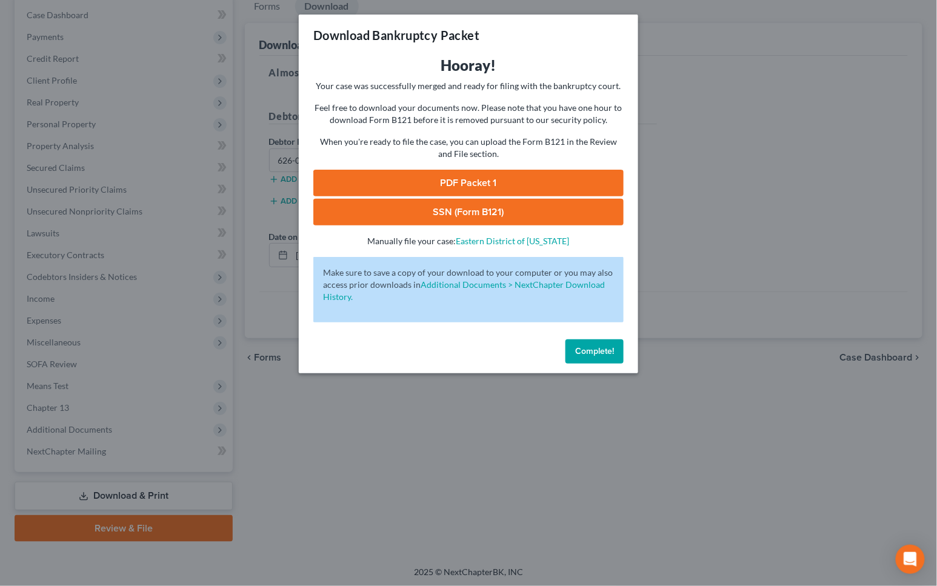
click at [491, 174] on link "PDF Packet 1" at bounding box center [468, 183] width 310 height 27
click at [533, 221] on link "SSN (Form B121)" at bounding box center [468, 212] width 310 height 27
